Goal: Task Accomplishment & Management: Use online tool/utility

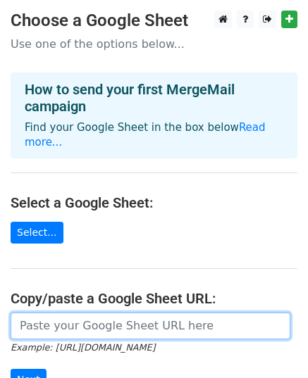
click at [86, 313] on input "url" at bounding box center [150, 326] width 279 height 27
paste input "https://docs.google.com/spreadsheets/d/1fzIKW2_fMHTEfCWfJ3DtEVMmaQOAAivU1ObqhBT…"
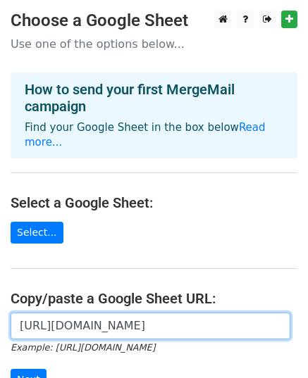
scroll to position [0, 325]
type input "https://docs.google.com/spreadsheets/d/1fzIKW2_fMHTEfCWfJ3DtEVMmaQOAAivU1ObqhBT…"
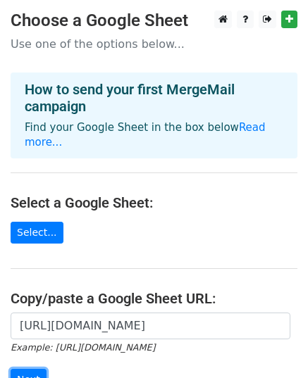
click at [21, 369] on input "Next" at bounding box center [29, 380] width 36 height 22
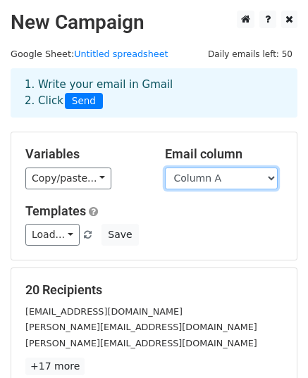
click at [196, 180] on select "Column A" at bounding box center [221, 179] width 113 height 22
click at [165, 168] on select "Column A" at bounding box center [221, 179] width 113 height 22
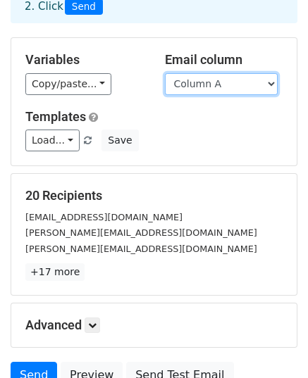
scroll to position [141, 0]
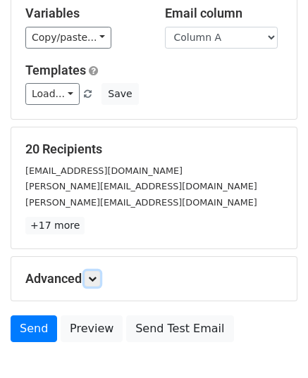
click at [93, 275] on icon at bounding box center [92, 279] width 8 height 8
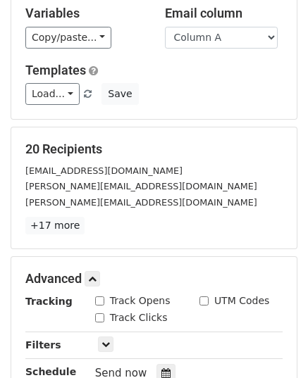
click at [103, 299] on input "Track Opens" at bounding box center [99, 300] width 9 height 9
checkbox input "true"
click at [101, 317] on input "Track Clicks" at bounding box center [99, 317] width 9 height 9
checkbox input "true"
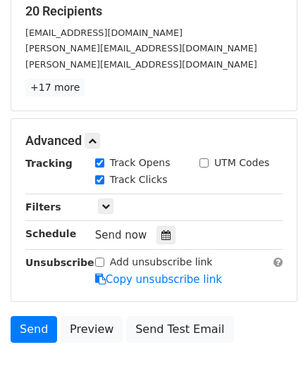
scroll to position [282, 0]
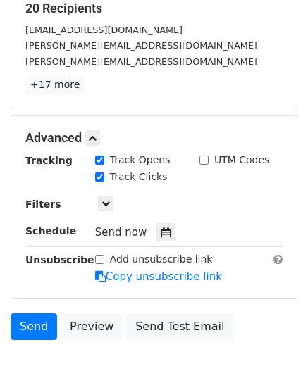
click at [165, 232] on div at bounding box center [165, 232] width 19 height 18
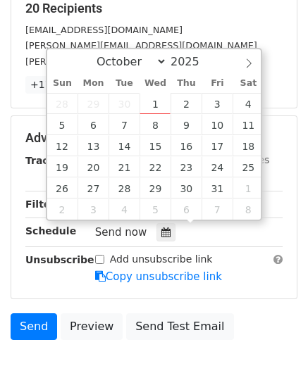
type input "2025-10-02 12:00"
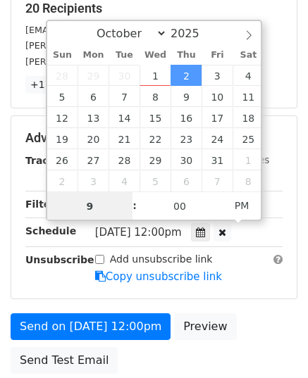
type input "9"
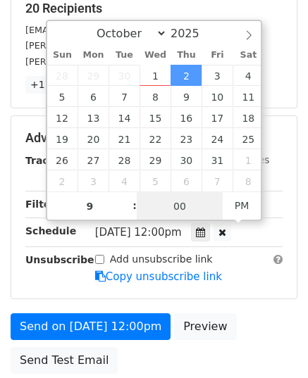
type input "2025-10-02 21:00"
type input "09"
click at [156, 206] on input "00" at bounding box center [180, 206] width 86 height 28
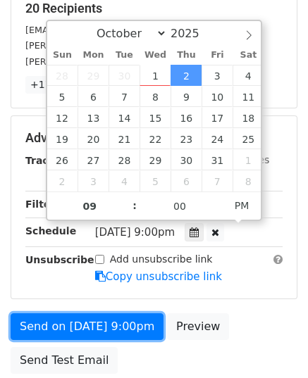
click at [89, 322] on link "Send on Oct 2 at 9:00pm" at bounding box center [87, 326] width 153 height 27
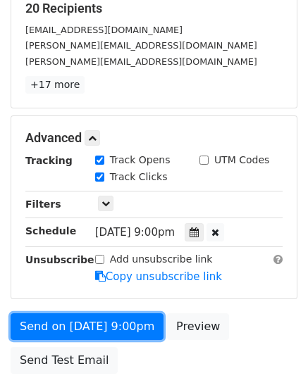
click at [84, 322] on link "Send on Oct 2 at 9:00pm" at bounding box center [87, 326] width 153 height 27
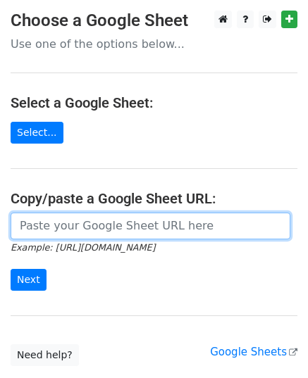
click at [60, 230] on input "url" at bounding box center [150, 226] width 279 height 27
click at [52, 220] on input "url" at bounding box center [150, 226] width 279 height 27
paste input "[URL][DOMAIN_NAME]"
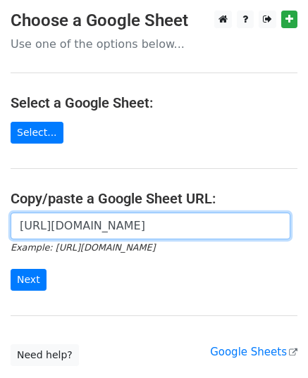
scroll to position [0, 325]
type input "[URL][DOMAIN_NAME]"
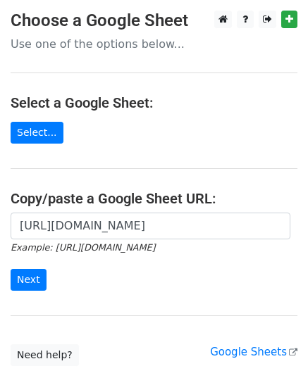
scroll to position [0, 0]
click at [20, 275] on input "Next" at bounding box center [29, 280] width 36 height 22
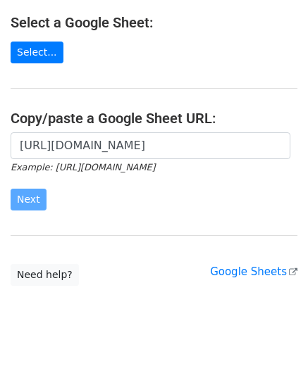
scroll to position [98, 0]
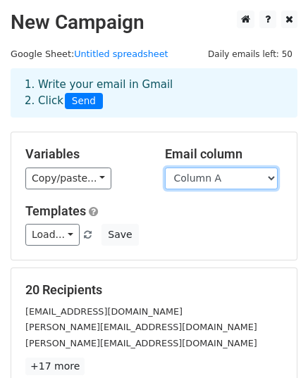
click at [202, 177] on select "Column A" at bounding box center [221, 179] width 113 height 22
click at [165, 168] on select "Column A" at bounding box center [221, 179] width 113 height 22
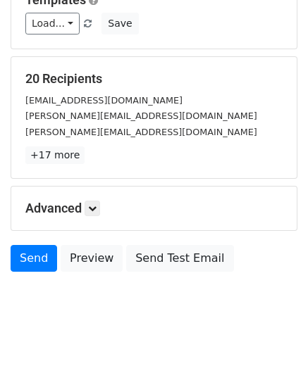
click at [86, 205] on h5 "Advanced" at bounding box center [153, 208] width 257 height 15
click at [93, 206] on icon at bounding box center [92, 208] width 8 height 8
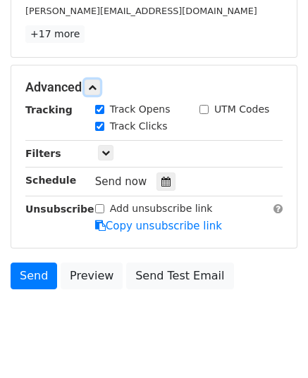
scroll to position [359, 0]
